Goal: Task Accomplishment & Management: Use online tool/utility

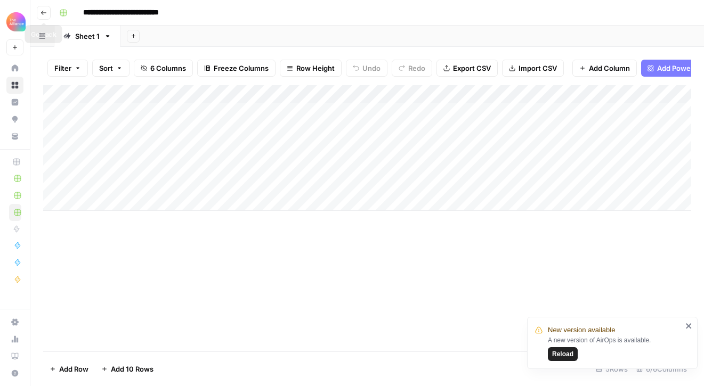
click at [43, 17] on button "Go back" at bounding box center [44, 13] width 14 height 14
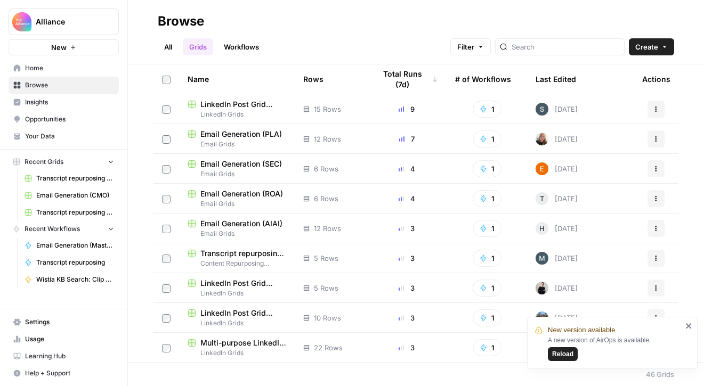
click at [171, 48] on link "All" at bounding box center [168, 46] width 21 height 17
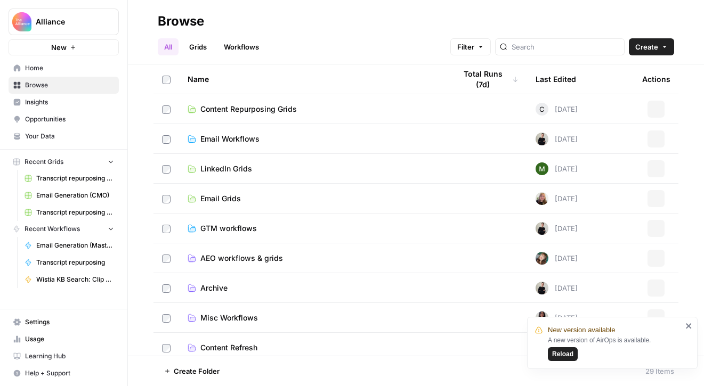
click at [197, 48] on link "Grids" at bounding box center [198, 46] width 30 height 17
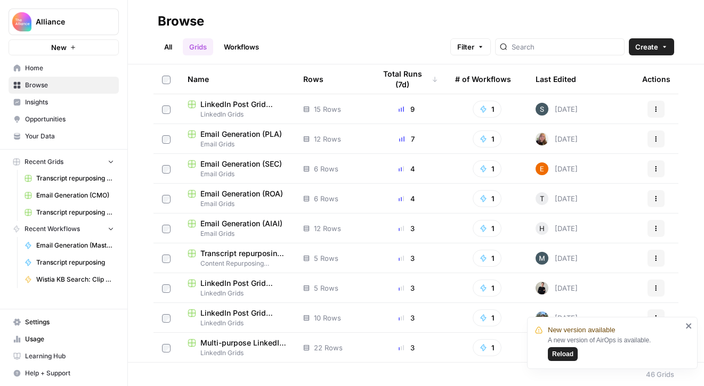
click at [168, 48] on link "All" at bounding box center [168, 46] width 21 height 17
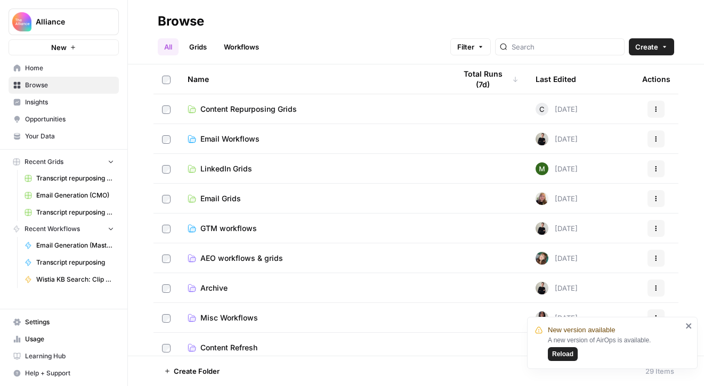
click at [268, 111] on span "Content Repurposing Grids" at bounding box center [248, 109] width 96 height 11
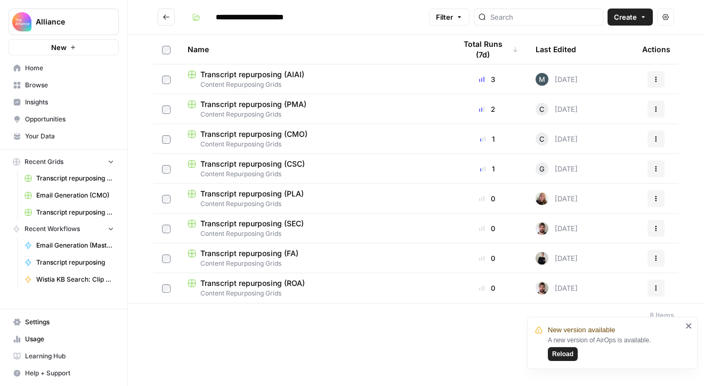
click at [340, 143] on span "Content Repurposing Grids" at bounding box center [313, 145] width 251 height 10
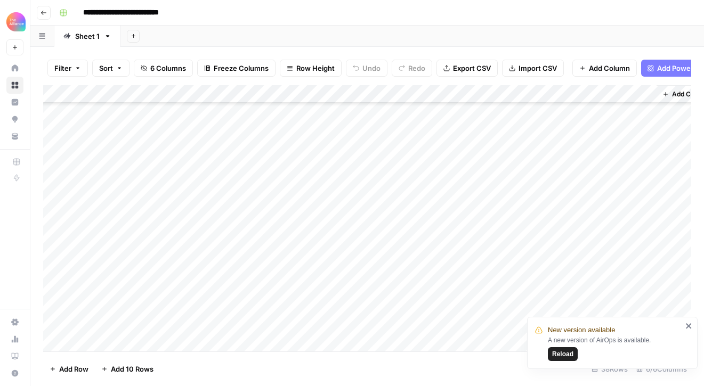
scroll to position [339, 0]
click at [141, 280] on div "Add Column" at bounding box center [367, 218] width 648 height 266
type textarea "**********"
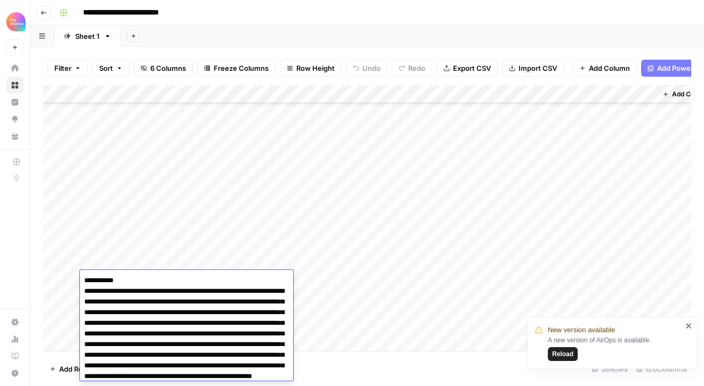
scroll to position [5104, 0]
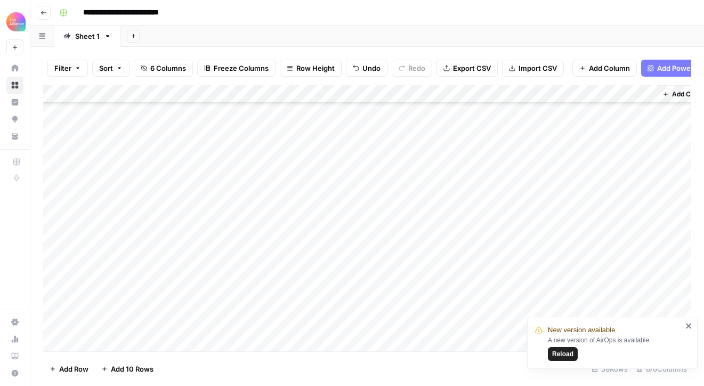
click at [256, 262] on div "Add Column" at bounding box center [367, 218] width 648 height 266
click at [233, 282] on div "Add Column" at bounding box center [367, 218] width 648 height 266
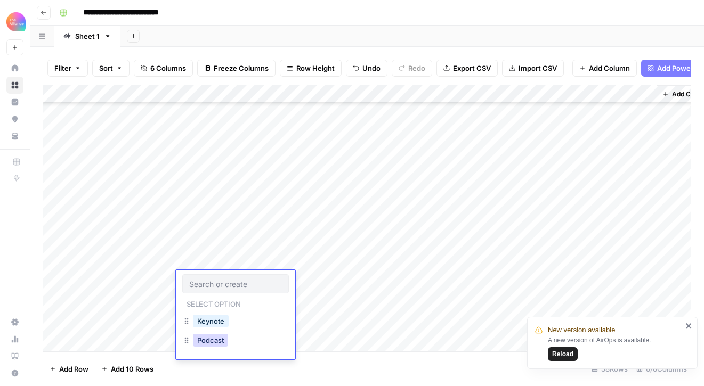
click at [220, 339] on button "Podcast" at bounding box center [210, 340] width 35 height 13
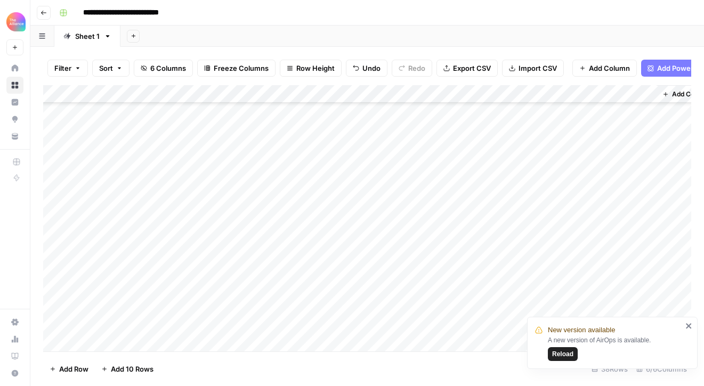
click at [321, 281] on div "Add Column" at bounding box center [367, 218] width 648 height 266
